Goal: Check status: Check status

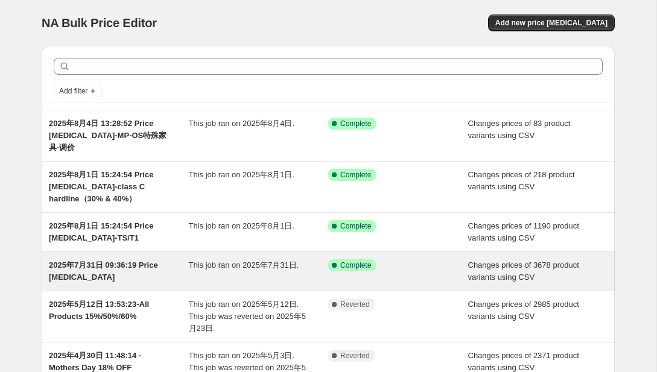
click at [168, 270] on div "2025年7月31日 09:36:19 Price [MEDICAL_DATA]" at bounding box center [119, 271] width 140 height 24
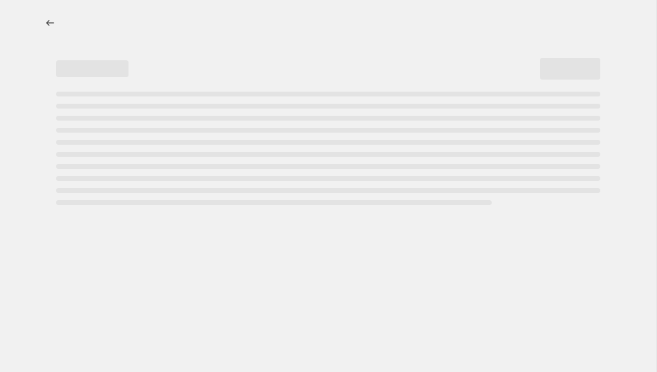
click at [168, 270] on div at bounding box center [328, 186] width 656 height 372
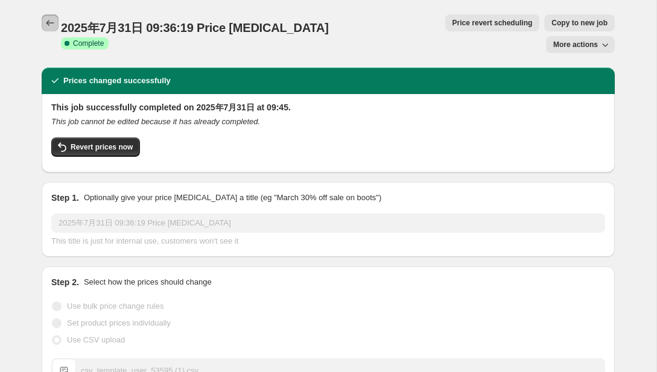
click at [48, 27] on icon "Price change jobs" at bounding box center [50, 23] width 12 height 12
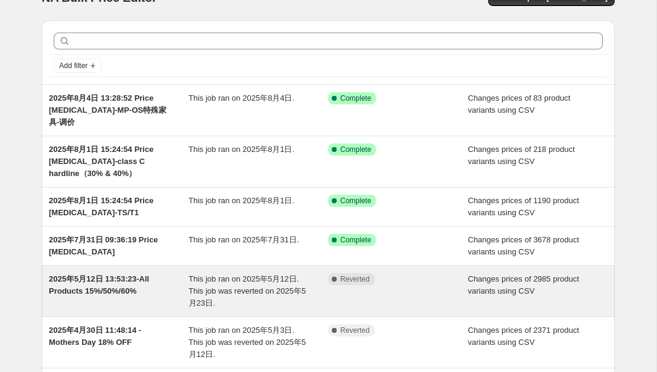
scroll to position [6, 0]
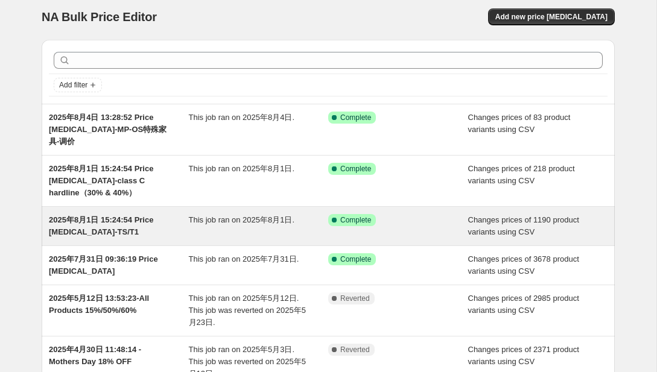
click at [145, 230] on div "2025年8月1日 15:24:54 Price [MEDICAL_DATA]-TS/T1" at bounding box center [119, 226] width 140 height 24
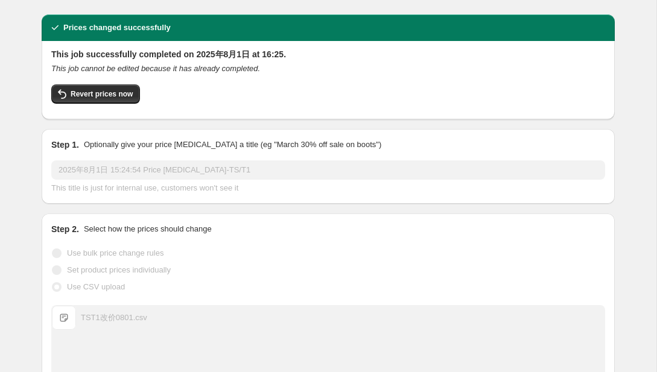
scroll to position [33, 0]
